Goal: Navigation & Orientation: Find specific page/section

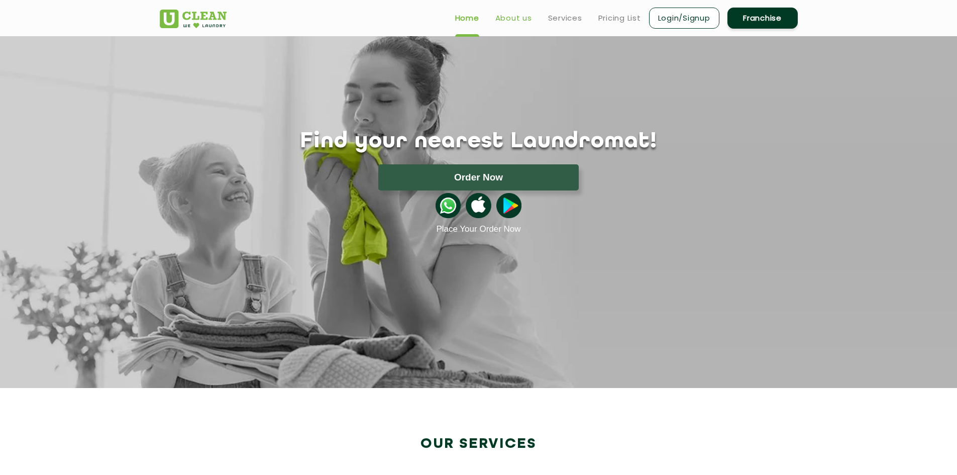
click at [513, 20] on link "About us" at bounding box center [513, 18] width 37 height 12
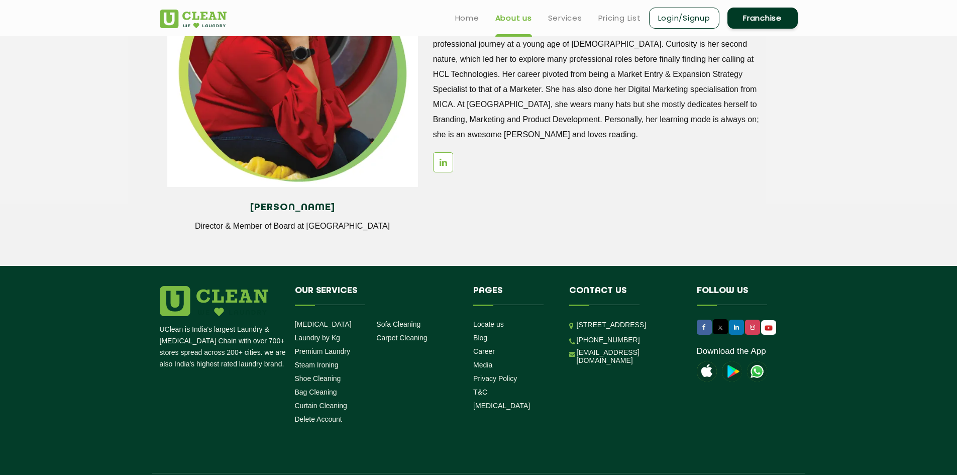
scroll to position [1209, 0]
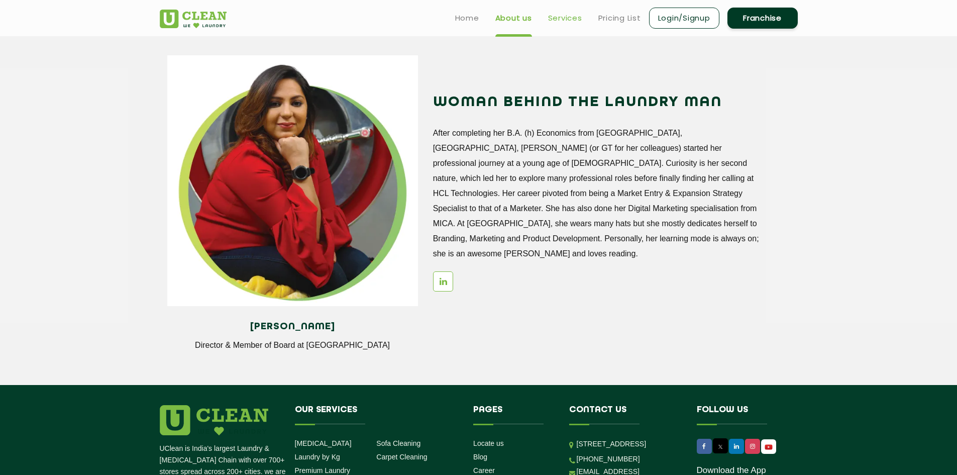
click at [561, 15] on link "Services" at bounding box center [565, 18] width 34 height 12
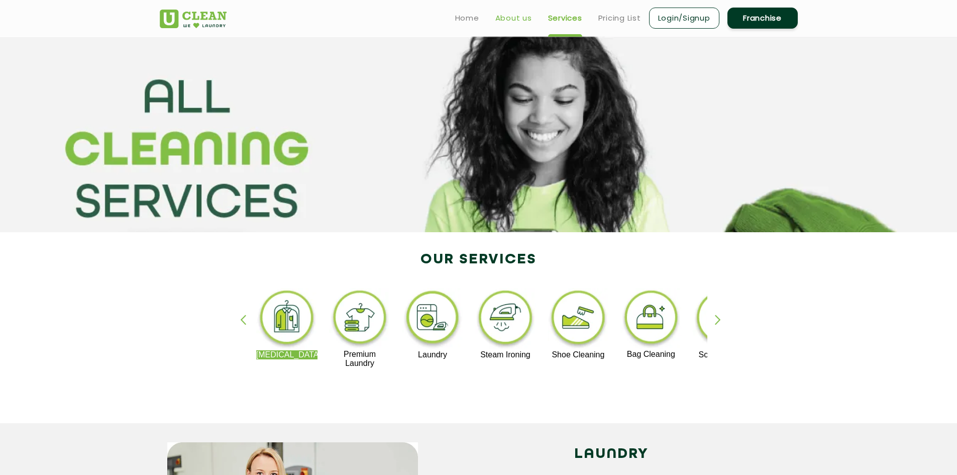
click at [502, 19] on link "About us" at bounding box center [513, 18] width 37 height 12
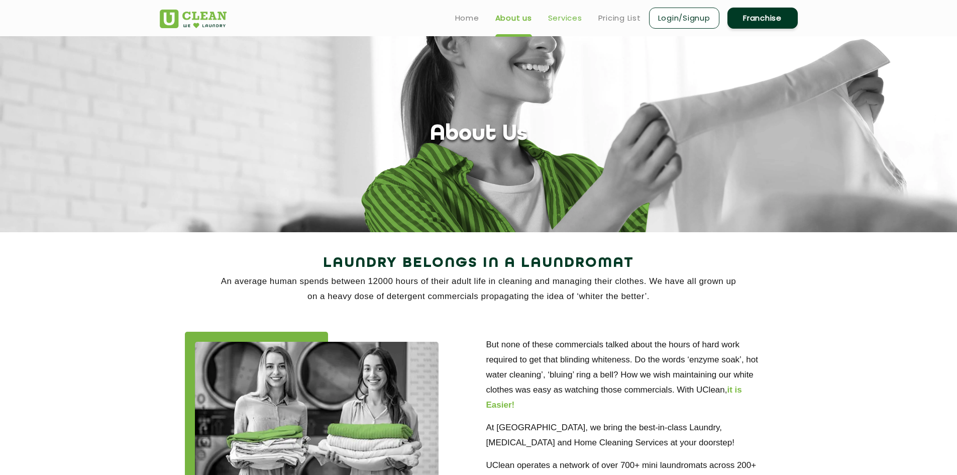
click at [559, 13] on link "Services" at bounding box center [565, 18] width 34 height 12
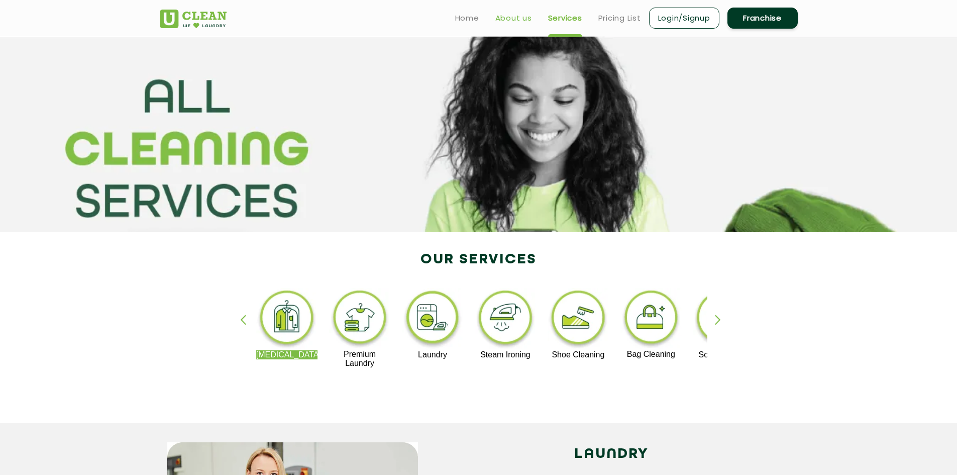
click at [513, 18] on link "About us" at bounding box center [513, 18] width 37 height 12
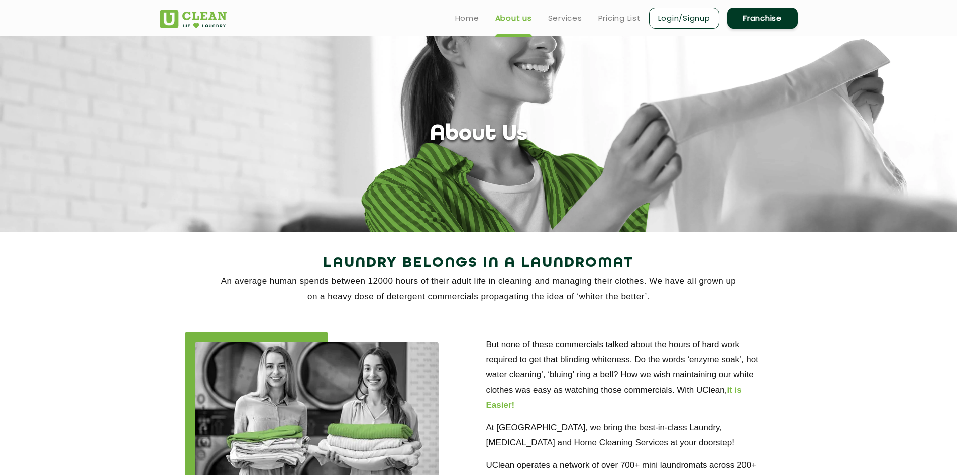
drag, startPoint x: 488, startPoint y: 133, endPoint x: 362, endPoint y: 128, distance: 126.2
drag, startPoint x: 362, startPoint y: 128, endPoint x: 367, endPoint y: 132, distance: 6.4
click at [367, 132] on div "About Us" at bounding box center [478, 135] width 653 height 26
click at [560, 19] on link "Services" at bounding box center [565, 18] width 34 height 12
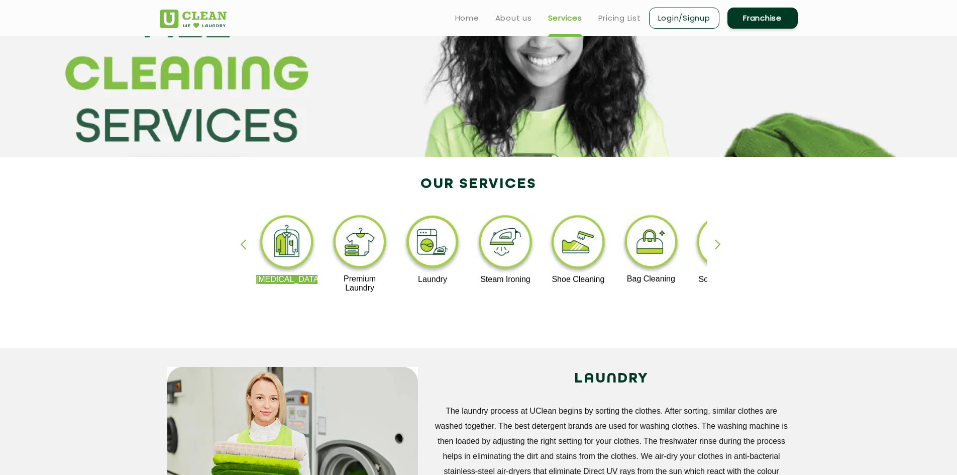
scroll to position [50, 0]
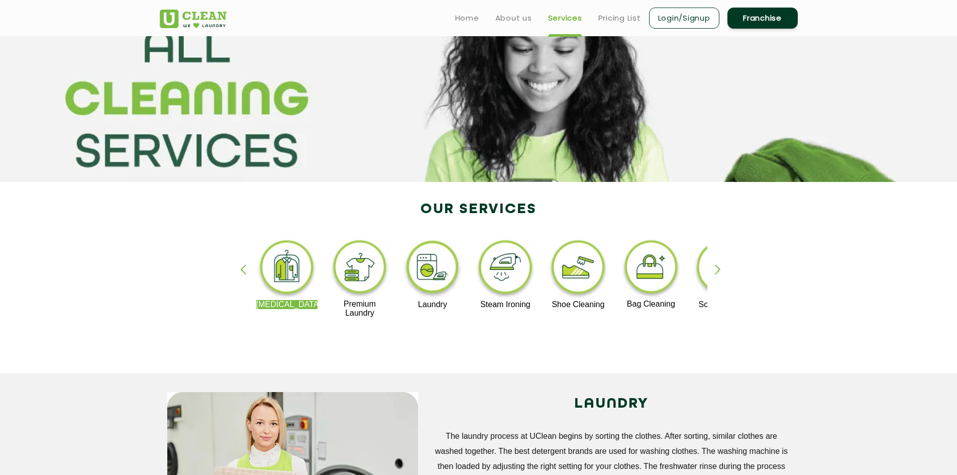
click at [717, 267] on div "button" at bounding box center [722, 278] width 15 height 28
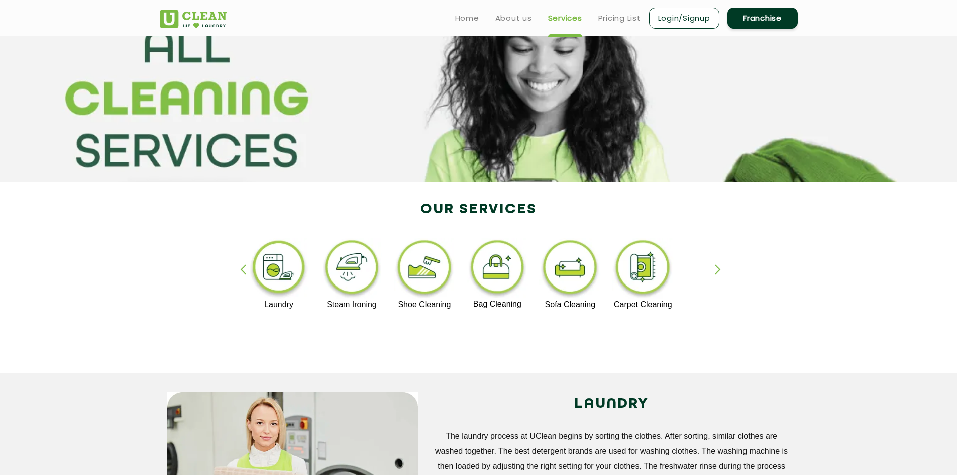
click at [246, 267] on div "button" at bounding box center [247, 278] width 15 height 28
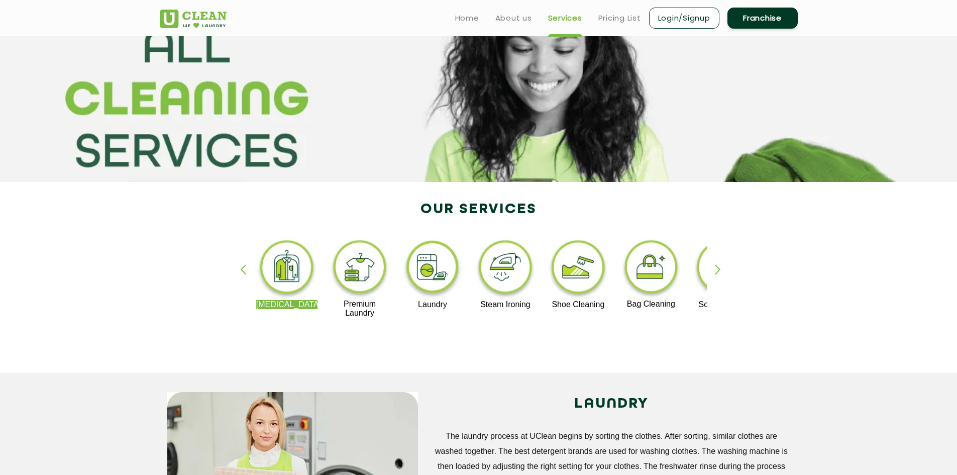
click at [246, 267] on div "button" at bounding box center [247, 278] width 15 height 28
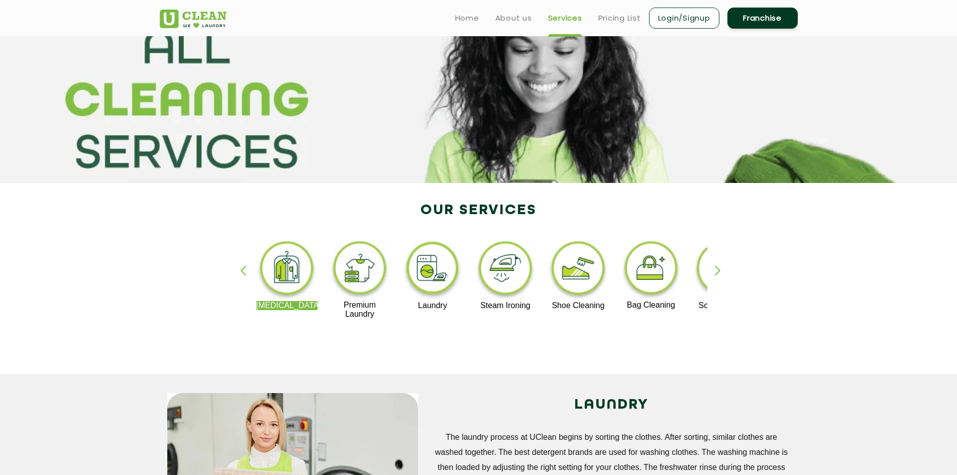
scroll to position [0, 0]
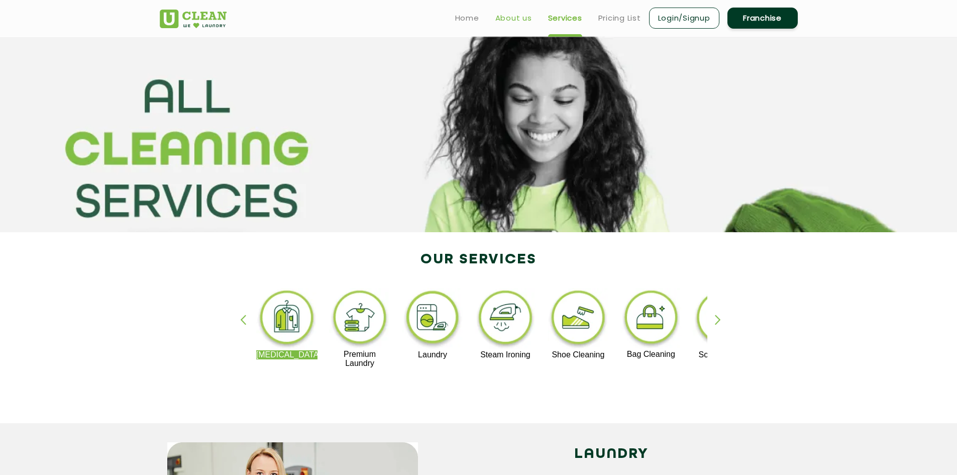
click at [517, 21] on link "About us" at bounding box center [513, 18] width 37 height 12
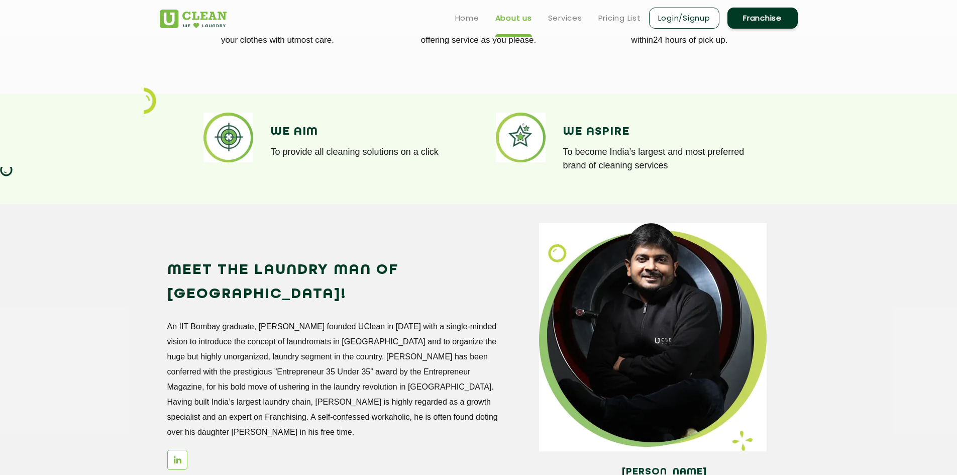
scroll to position [603, 0]
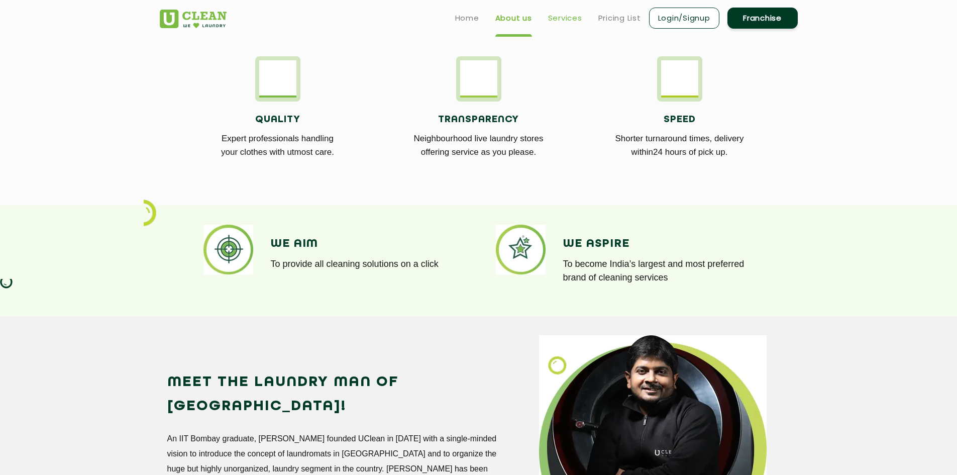
click at [565, 21] on link "Services" at bounding box center [565, 18] width 34 height 12
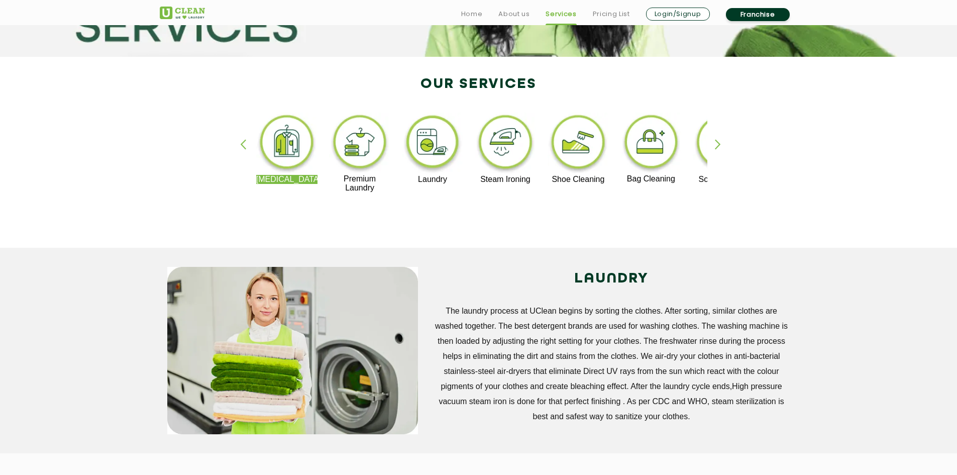
scroll to position [201, 0]
